Goal: Task Accomplishment & Management: Use online tool/utility

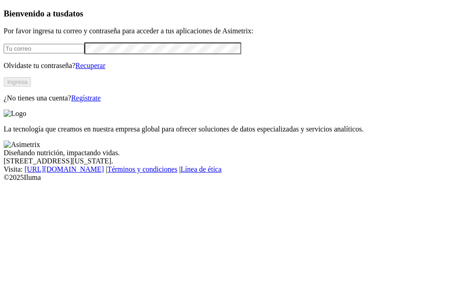
click at [84, 53] on input "email" at bounding box center [44, 49] width 81 height 10
paste input "granjagdl.aycsi@gmail.com"
type input "granjagdl.aycsi@gmail.com"
click at [105, 69] on link "Recuperar" at bounding box center [90, 66] width 30 height 8
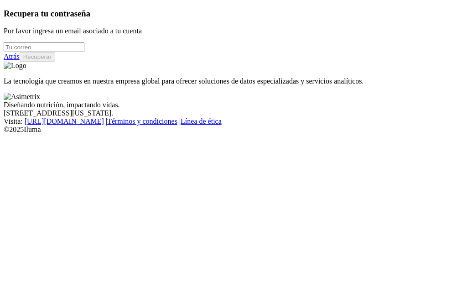
click at [78, 52] on input "email" at bounding box center [44, 47] width 81 height 10
type input "granjagdl.aycsi@gmail.com"
click at [55, 62] on button "Recuperar" at bounding box center [38, 57] width 36 height 10
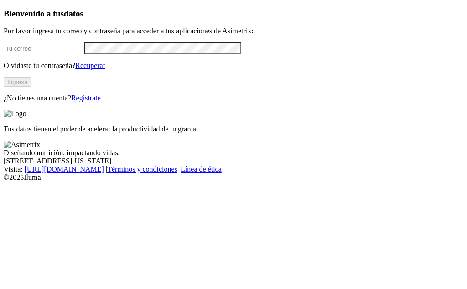
click at [84, 53] on input "email" at bounding box center [44, 49] width 81 height 10
type input "granjagdl.aycsi@gmail.com"
click at [31, 87] on button "Ingresa" at bounding box center [17, 82] width 27 height 10
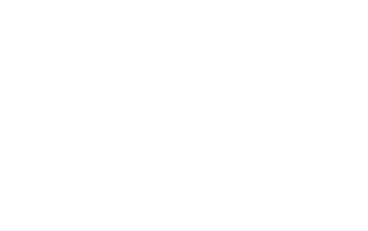
scroll to position [36, 0]
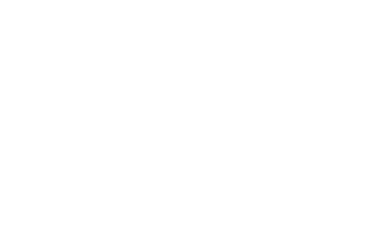
scroll to position [0, 0]
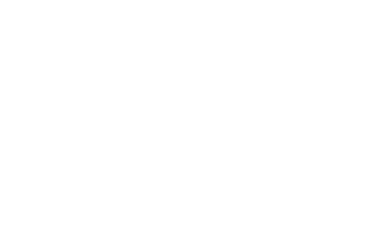
drag, startPoint x: 130, startPoint y: 70, endPoint x: 137, endPoint y: 72, distance: 6.6
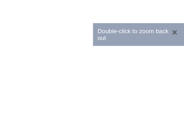
click at [170, 35] on button "×" at bounding box center [175, 32] width 10 height 9
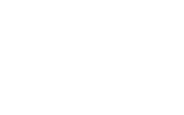
scroll to position [89, 0]
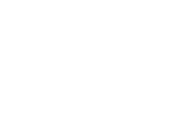
drag, startPoint x: 386, startPoint y: 168, endPoint x: 392, endPoint y: 179, distance: 12.9
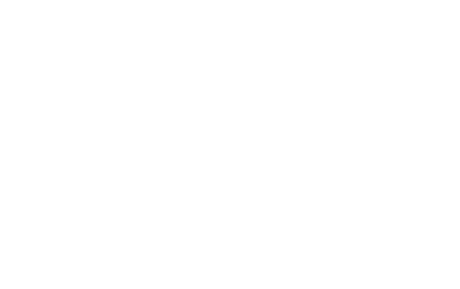
drag, startPoint x: 443, startPoint y: 68, endPoint x: 436, endPoint y: 73, distance: 8.4
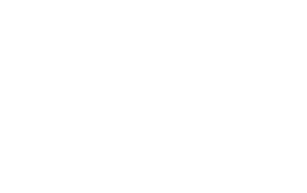
scroll to position [73, 0]
drag, startPoint x: 318, startPoint y: 58, endPoint x: 313, endPoint y: 62, distance: 6.6
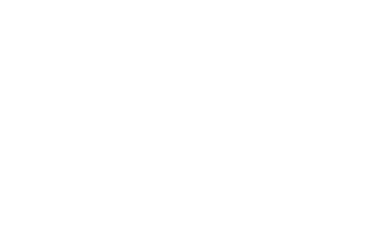
drag, startPoint x: 101, startPoint y: 122, endPoint x: 109, endPoint y: 112, distance: 12.0
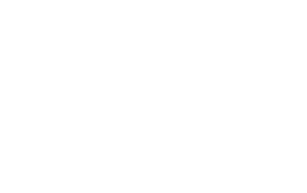
scroll to position [86, 0]
